Goal: Find contact information: Find contact information

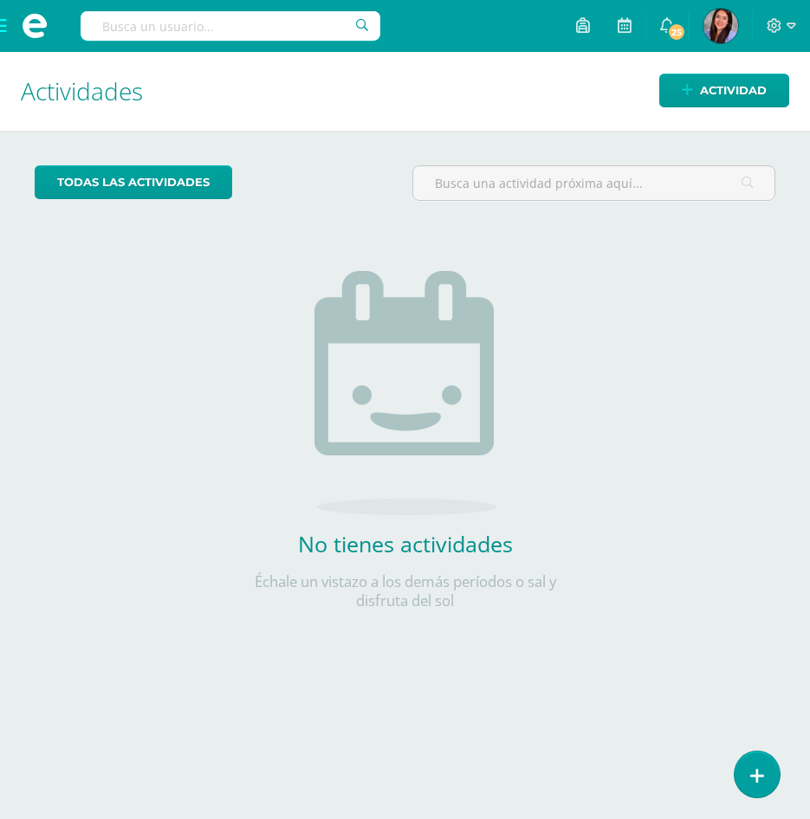
click at [307, 15] on input "text" at bounding box center [231, 25] width 300 height 29
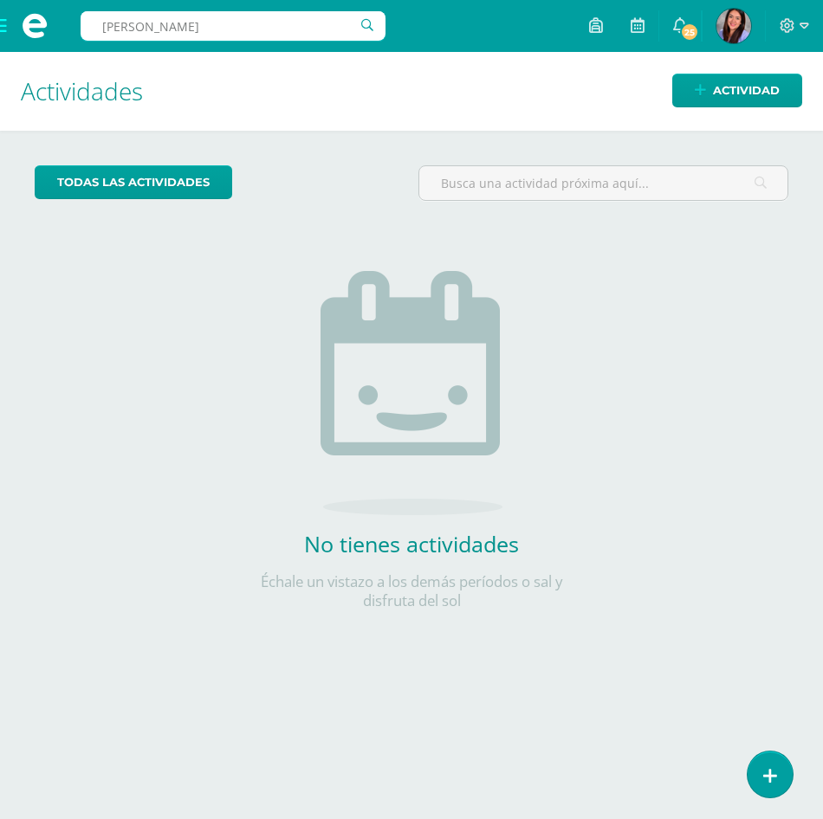
type input "francisco palencia"
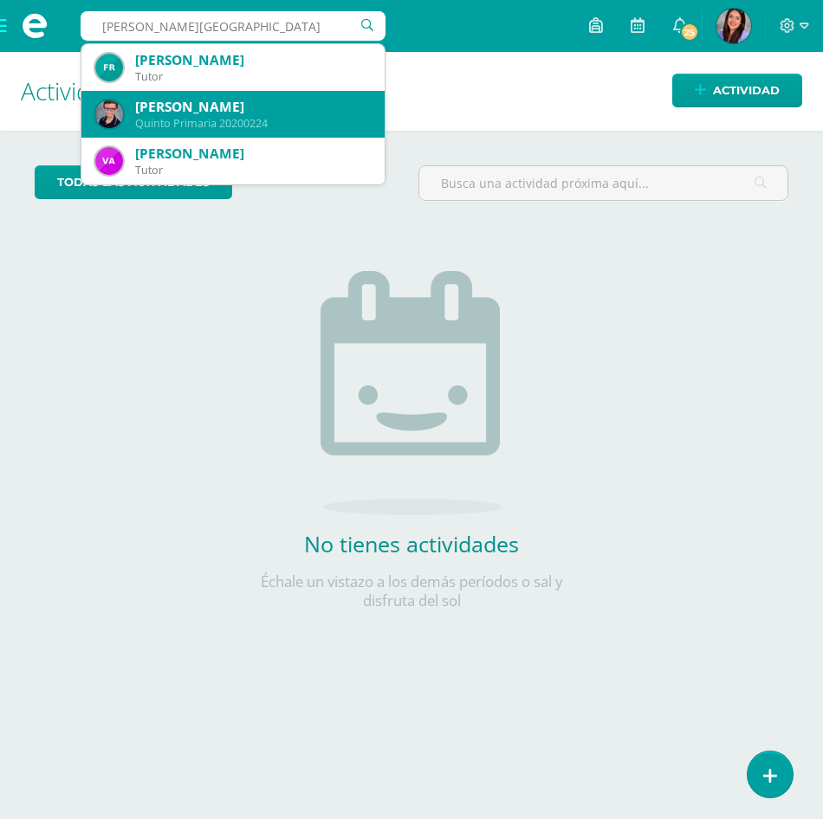
click at [260, 102] on div "Francisco Emiliano Palencia Cardona" at bounding box center [253, 107] width 236 height 18
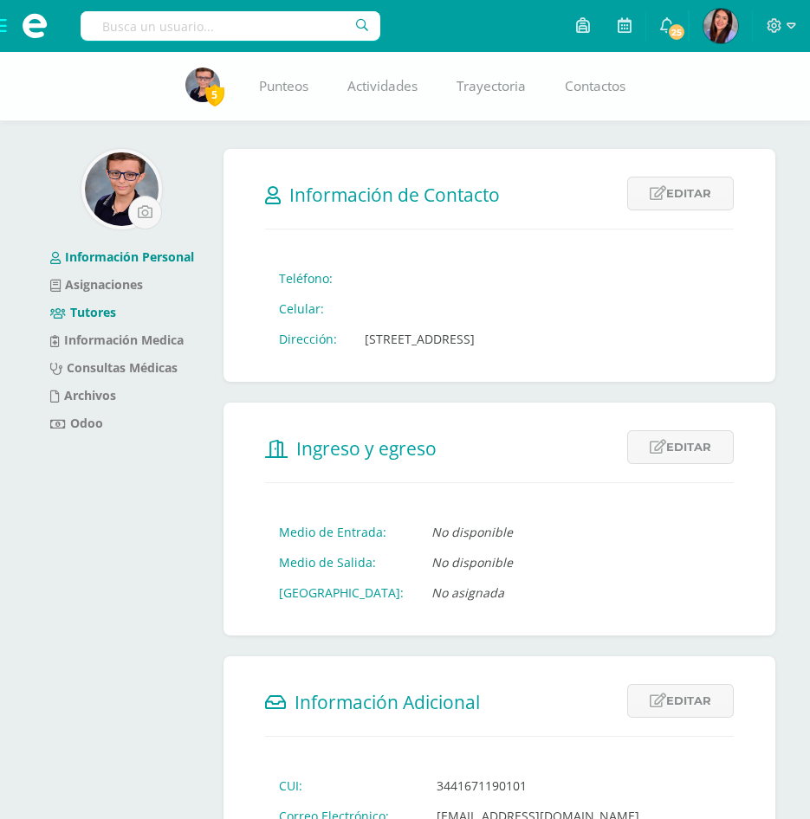
click at [112, 307] on link "Tutores" at bounding box center [83, 312] width 66 height 16
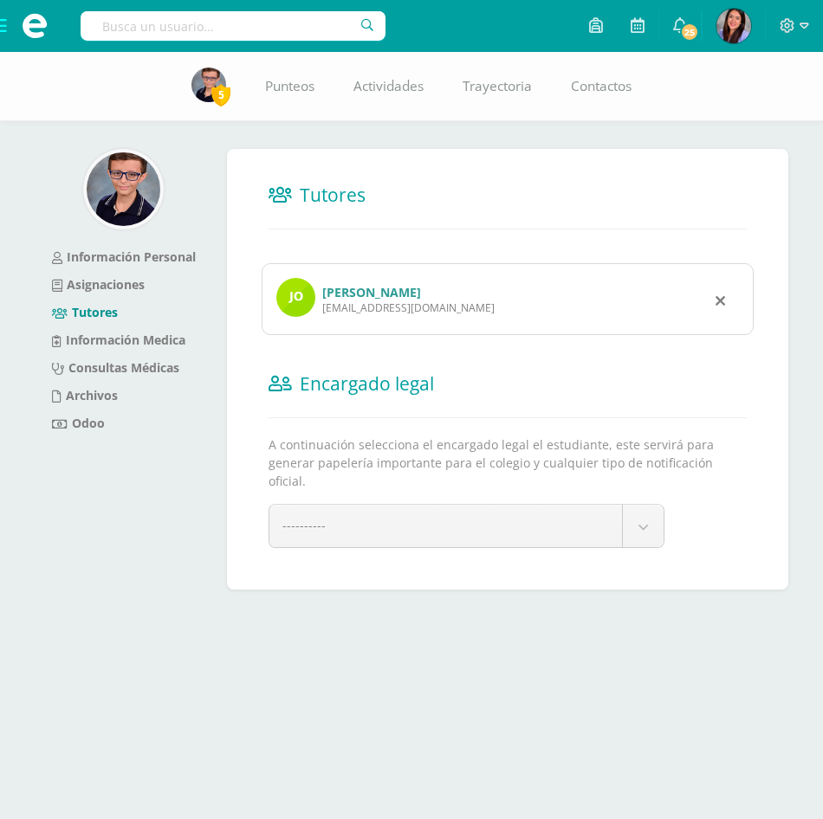
drag, startPoint x: 429, startPoint y: 311, endPoint x: 320, endPoint y: 307, distance: 108.3
click at [320, 307] on div "[PERSON_NAME] [EMAIL_ADDRESS][DOMAIN_NAME]" at bounding box center [508, 299] width 493 height 72
copy div "[EMAIL_ADDRESS][DOMAIN_NAME]"
